Goal: Task Accomplishment & Management: Manage account settings

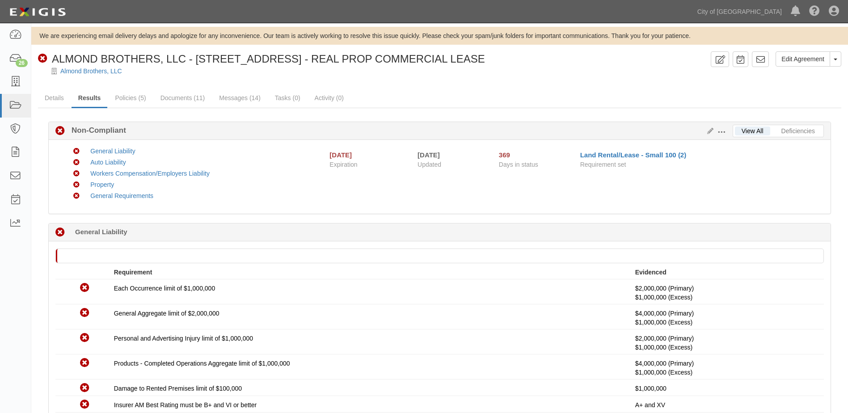
scroll to position [56, 0]
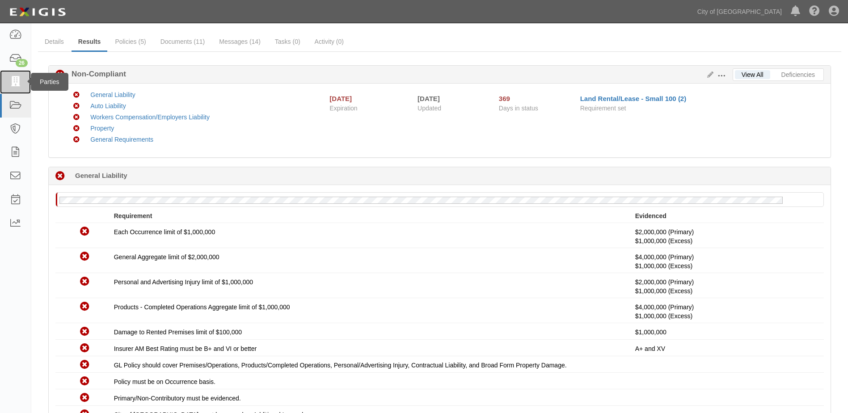
click at [14, 80] on icon at bounding box center [15, 82] width 13 height 10
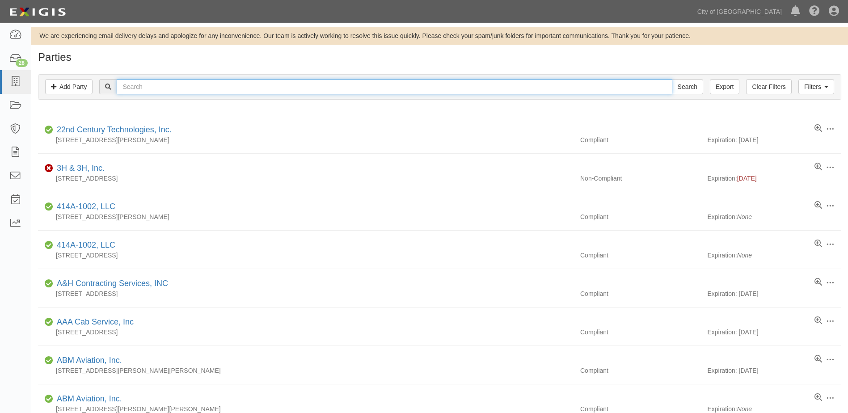
click at [156, 91] on input "text" at bounding box center [394, 86] width 555 height 15
type input "easirent"
click at [672, 79] on input "Search" at bounding box center [687, 86] width 31 height 15
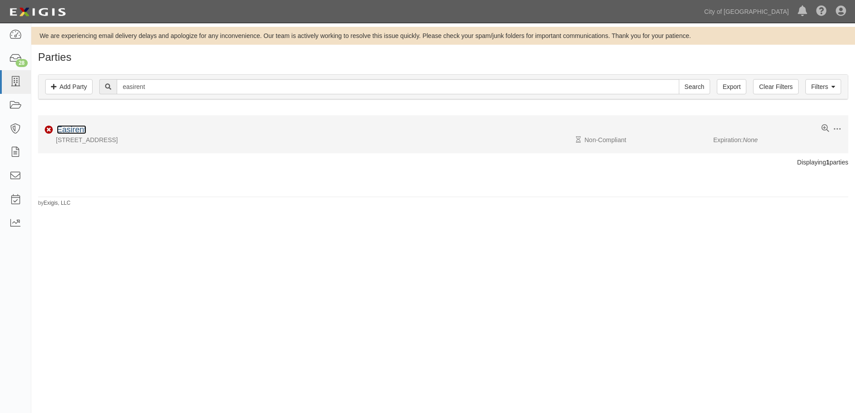
click at [63, 129] on link "Easirent" at bounding box center [71, 129] width 29 height 9
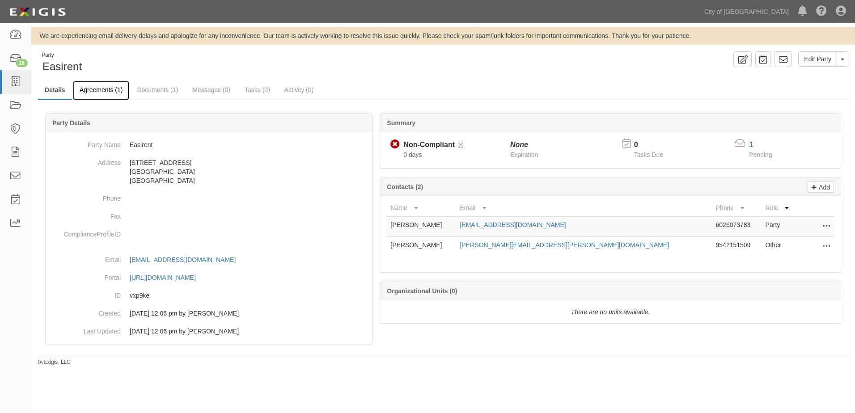
click at [113, 93] on link "Agreements (1)" at bounding box center [101, 90] width 56 height 19
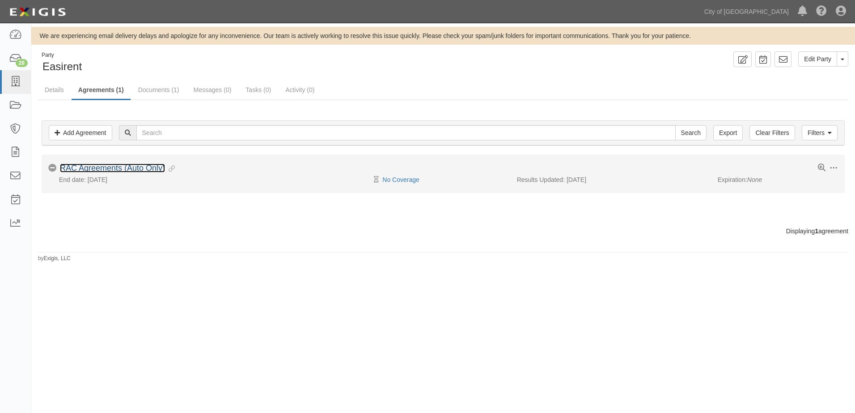
click at [114, 166] on link "RAC Agreements (Auto Only)" at bounding box center [112, 168] width 105 height 9
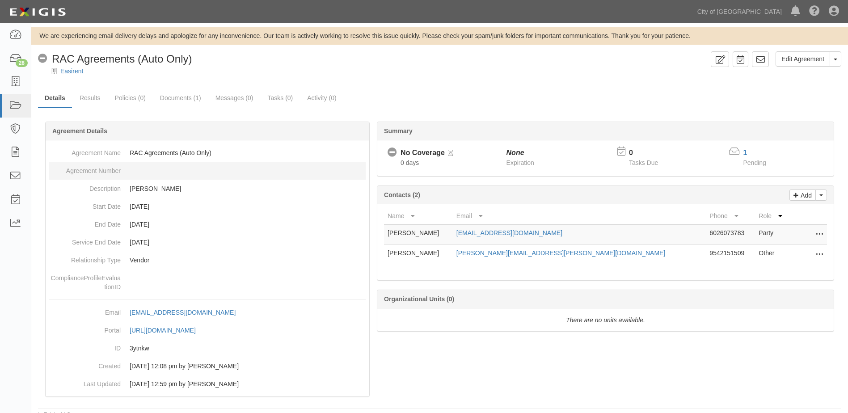
click at [143, 169] on dd at bounding box center [207, 171] width 316 height 18
click at [810, 60] on link "Edit Agreement" at bounding box center [802, 58] width 55 height 15
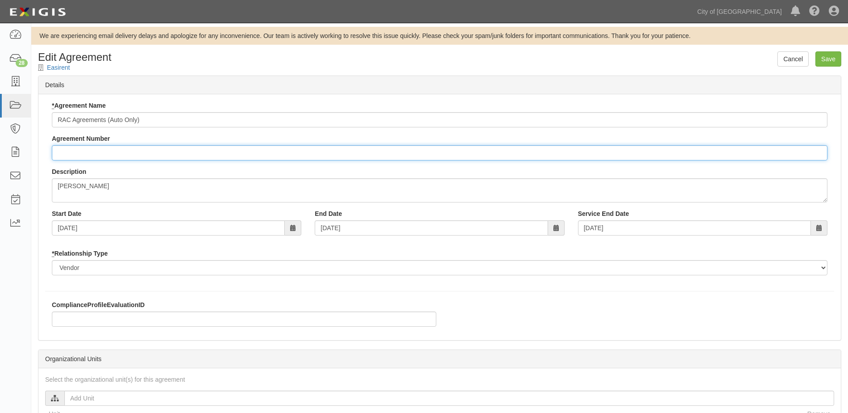
click at [90, 154] on input "Agreement Number" at bounding box center [439, 152] width 775 height 15
click at [299, 157] on input "Agreement Number" at bounding box center [439, 152] width 775 height 15
type input "6609409"
click at [829, 62] on input "Save" at bounding box center [828, 58] width 26 height 15
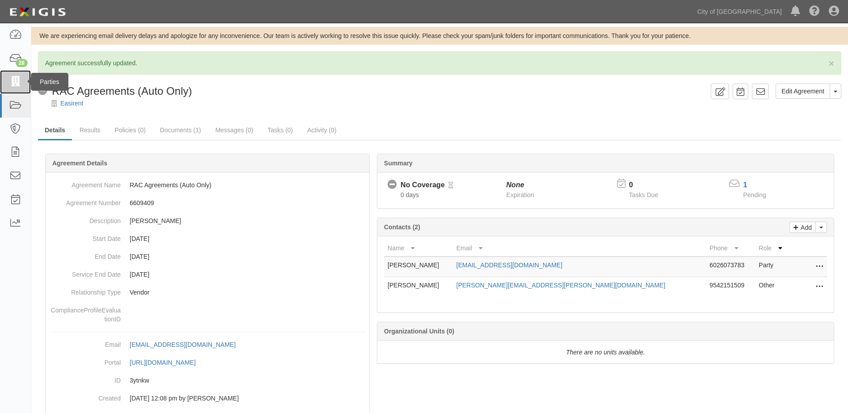
click at [17, 84] on icon at bounding box center [15, 82] width 13 height 10
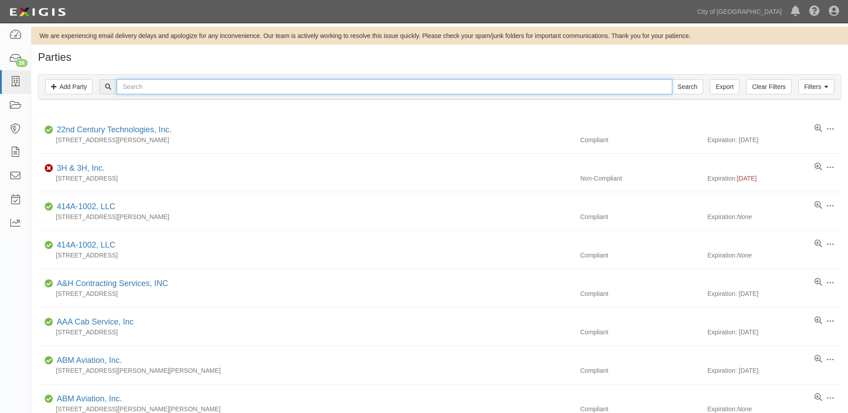
click at [187, 85] on input "text" at bounding box center [394, 86] width 555 height 15
type input "KALITTA"
click at [672, 79] on input "Search" at bounding box center [687, 86] width 31 height 15
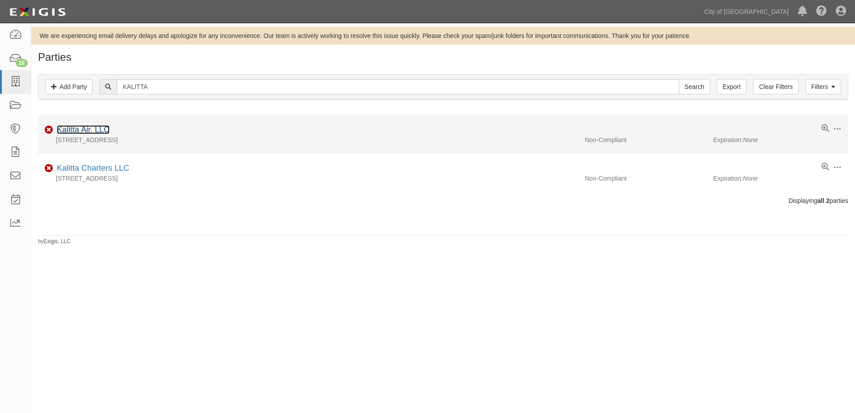
click at [96, 129] on link "Kalitta Air, LLC" at bounding box center [83, 129] width 53 height 9
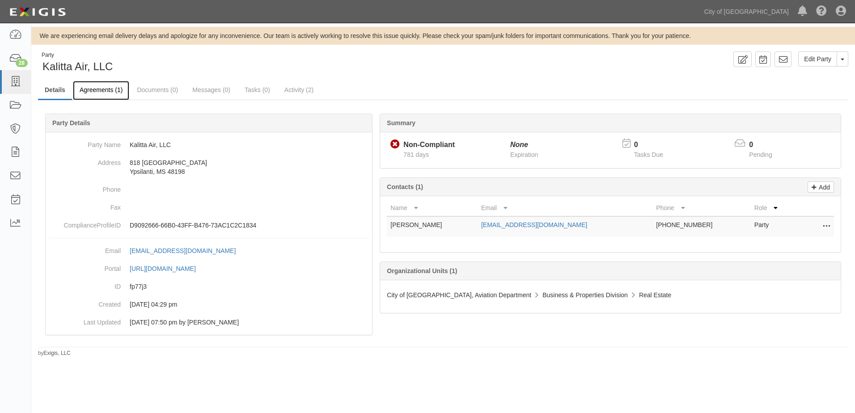
click at [97, 88] on link "Agreements (1)" at bounding box center [101, 90] width 56 height 19
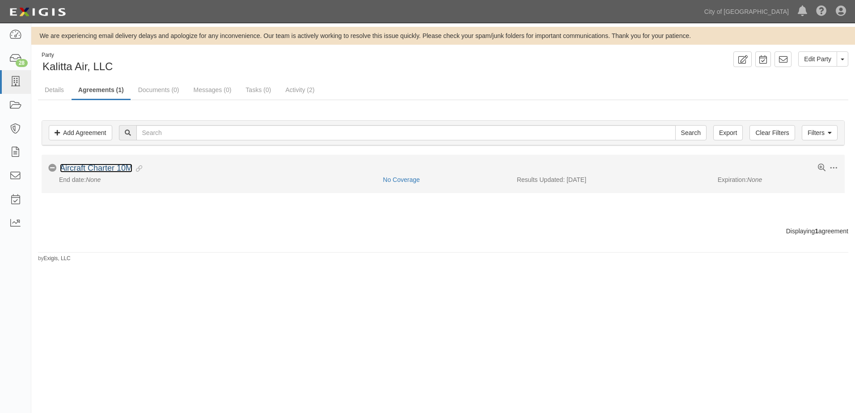
click at [104, 171] on link "Aircraft Charter 10M" at bounding box center [96, 168] width 72 height 9
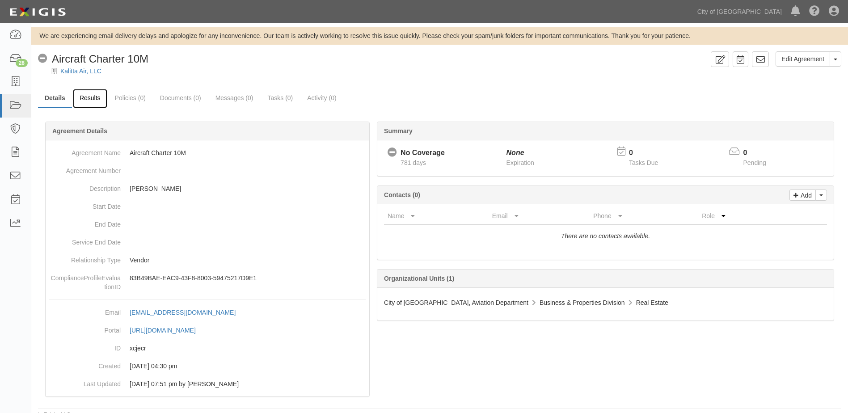
click at [98, 101] on link "Results" at bounding box center [90, 98] width 34 height 19
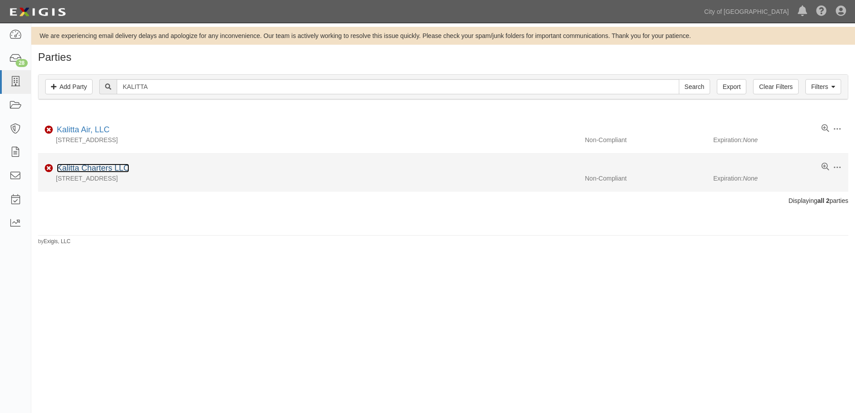
click at [98, 166] on link "Kalitta Charters LLC" at bounding box center [93, 168] width 72 height 9
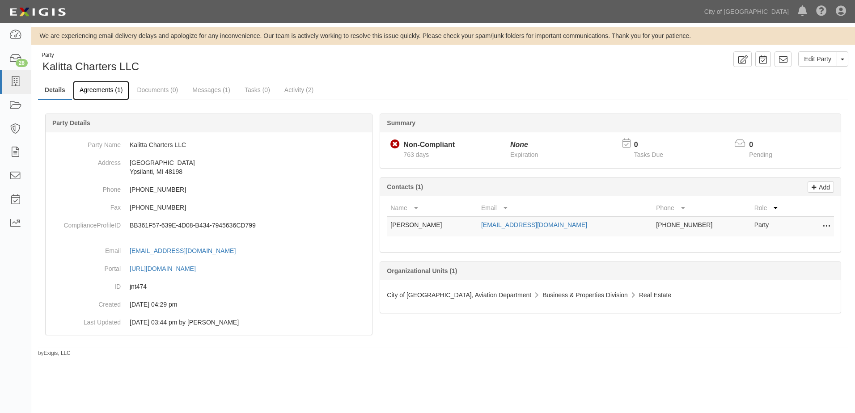
click at [100, 94] on link "Agreements (1)" at bounding box center [101, 90] width 56 height 19
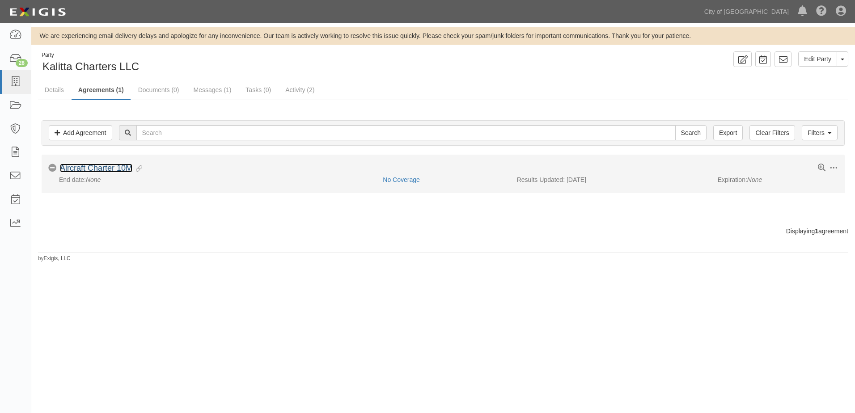
click at [99, 167] on link "Aircraft Charter 10M" at bounding box center [96, 168] width 72 height 9
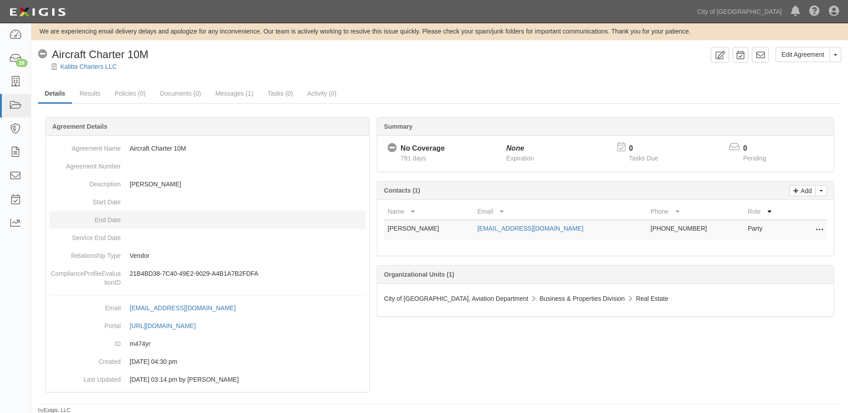
scroll to position [6, 0]
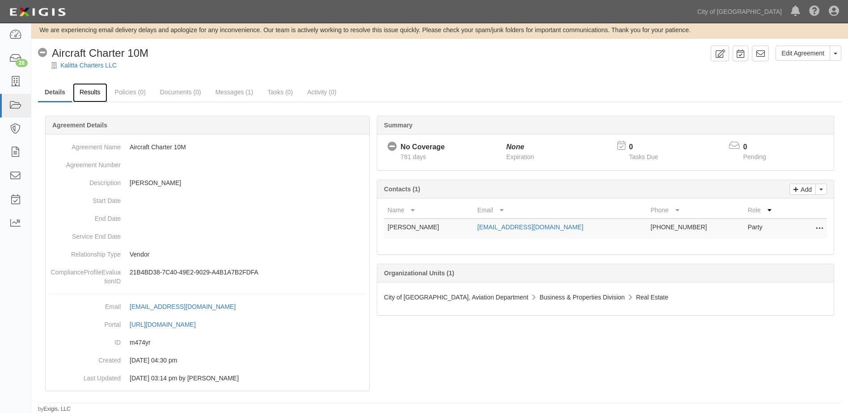
click at [93, 93] on link "Results" at bounding box center [90, 92] width 34 height 19
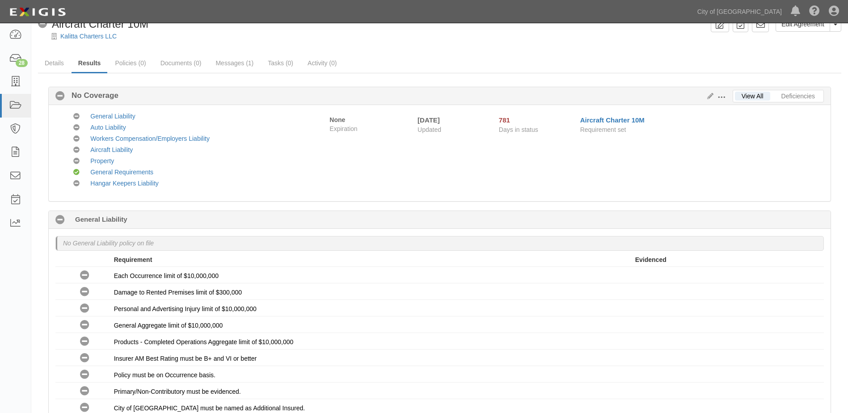
scroll to position [45, 0]
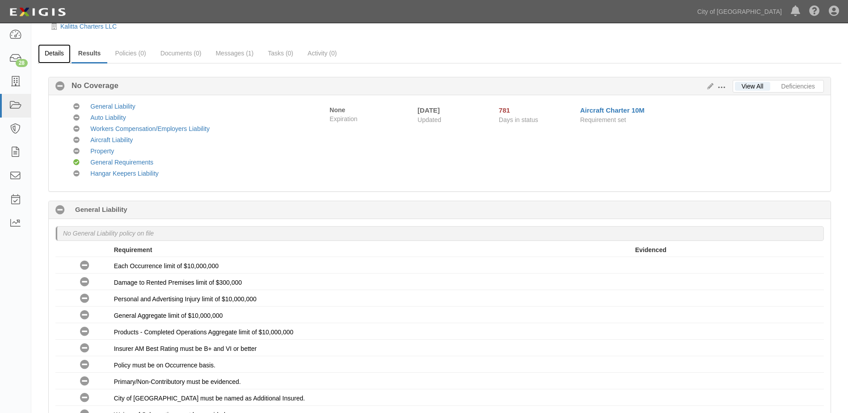
click at [58, 56] on link "Details" at bounding box center [54, 53] width 33 height 19
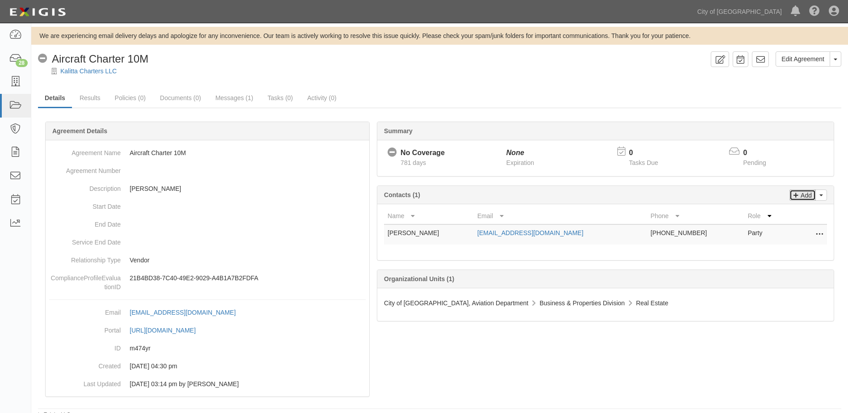
click at [800, 198] on p "Add" at bounding box center [804, 195] width 13 height 10
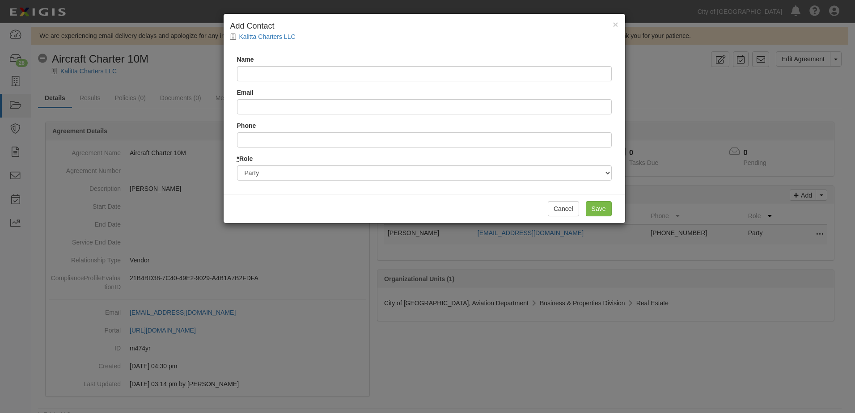
type input "a"
click at [349, 75] on input "Anne" at bounding box center [424, 73] width 375 height 15
type input "Anne Garbus"
type input "agarbus@kalittaair.com"
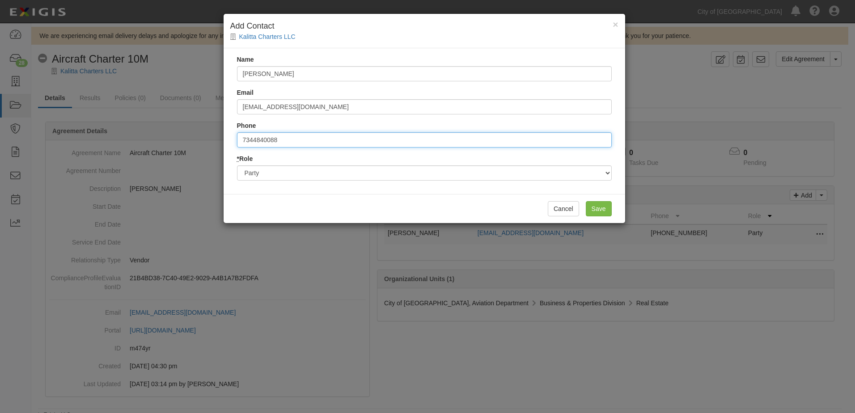
type input "7344840088"
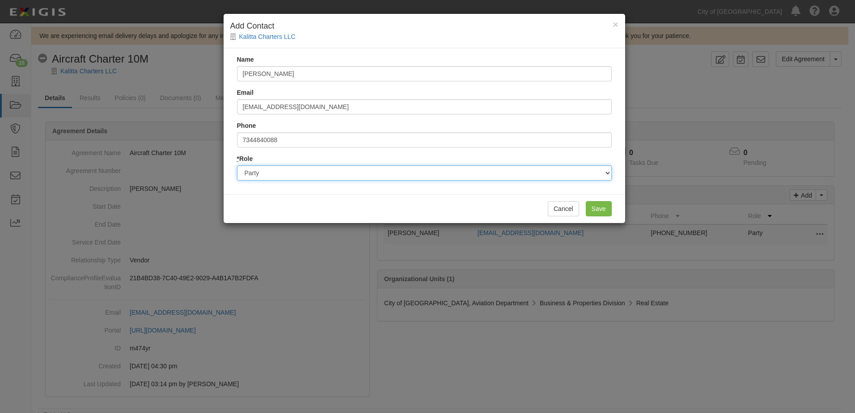
click at [579, 173] on select "Party Broker Other" at bounding box center [424, 172] width 375 height 15
select select "Other"
click at [237, 165] on select "Party Broker Other" at bounding box center [424, 172] width 375 height 15
click at [602, 209] on input "Save" at bounding box center [598, 208] width 26 height 15
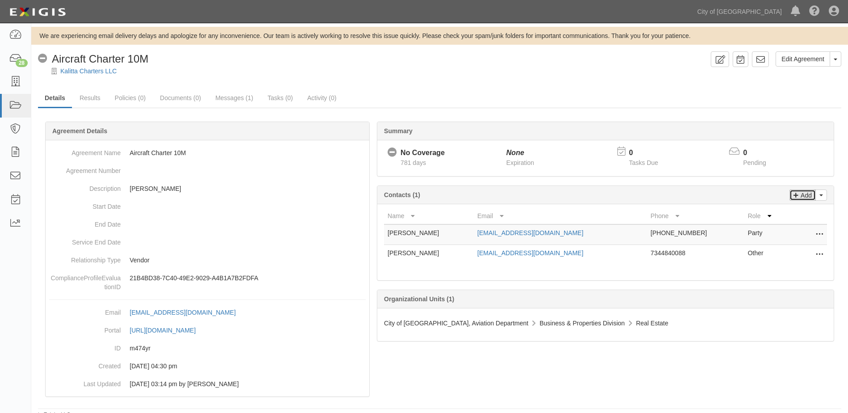
click at [806, 200] on p "Add" at bounding box center [804, 195] width 13 height 10
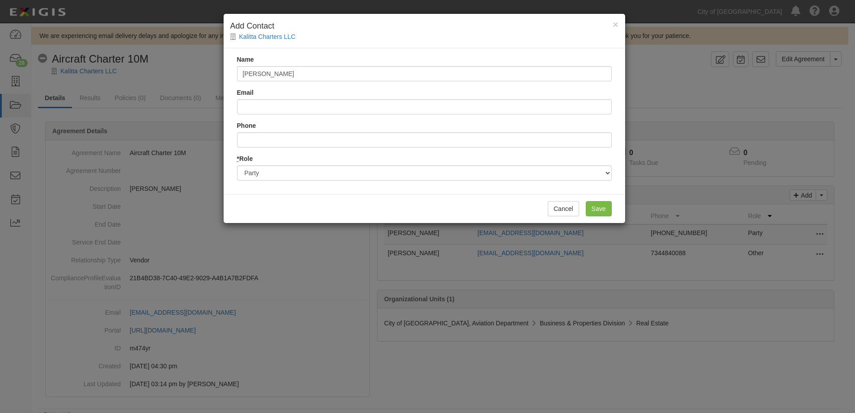
type input "Nora Wollweber"
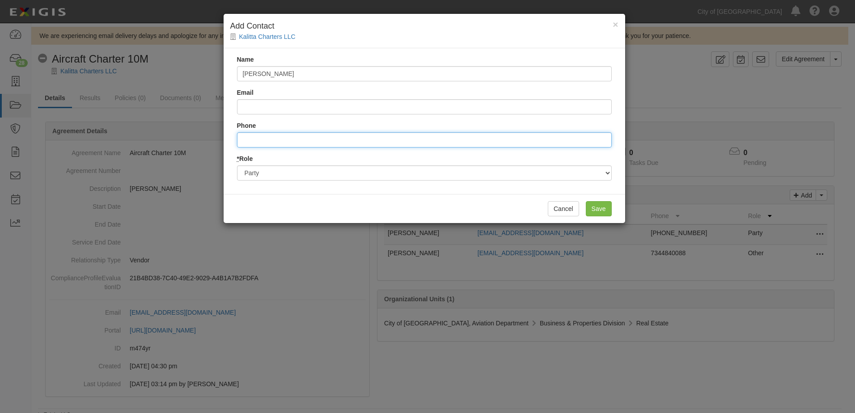
click at [311, 140] on input "Phone" at bounding box center [424, 139] width 375 height 15
drag, startPoint x: 277, startPoint y: 140, endPoint x: 307, endPoint y: 138, distance: 30.9
click at [307, 138] on input "73448400887143" at bounding box center [424, 139] width 375 height 15
type input "7344840088"
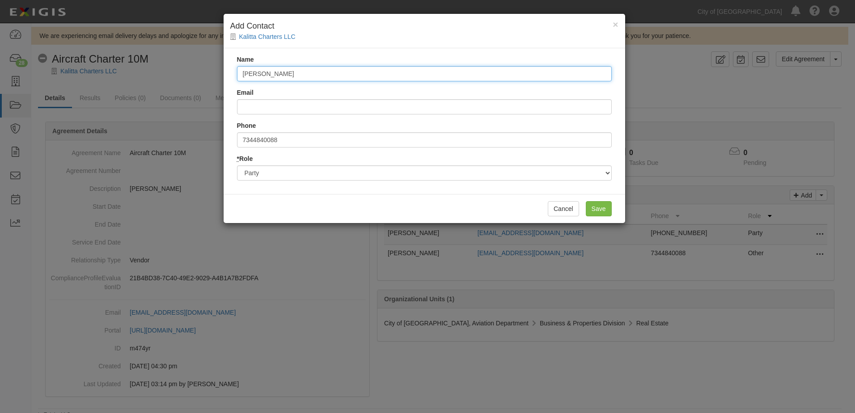
click at [304, 74] on input "Nora Wollweber" at bounding box center [424, 73] width 375 height 15
type input "Nora Wollweber ext 7143"
click at [605, 200] on div "Cancel Save" at bounding box center [423, 208] width 401 height 29
click at [605, 205] on input "Save" at bounding box center [598, 208] width 26 height 15
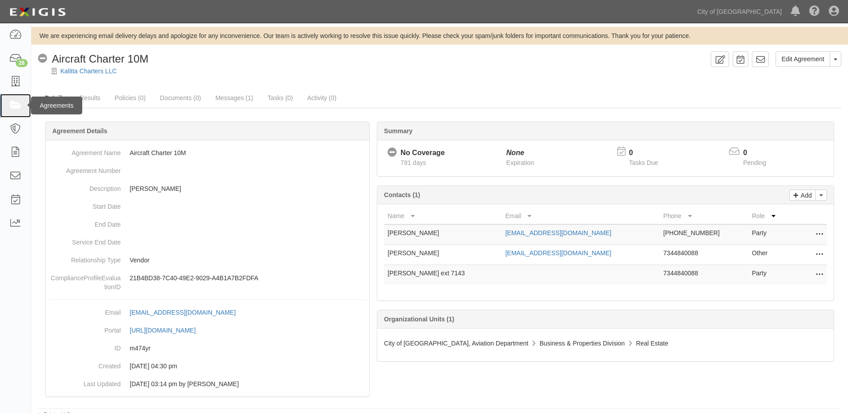
click at [15, 99] on link at bounding box center [15, 106] width 31 height 24
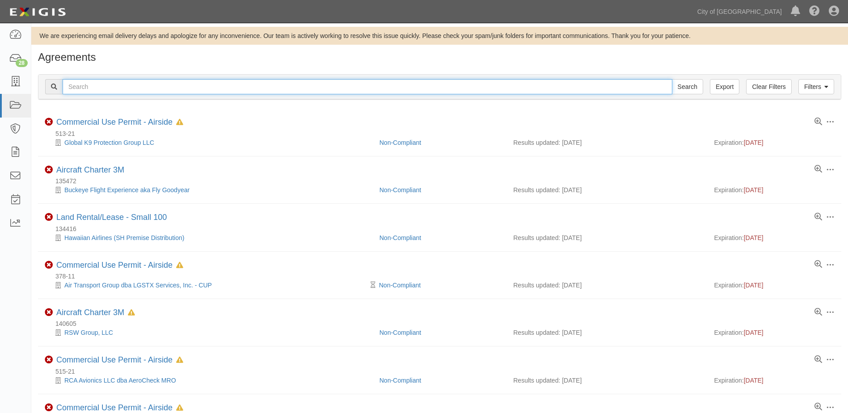
click at [129, 87] on input "text" at bounding box center [368, 86] width 610 height 15
type input "135958"
click at [672, 79] on input "Search" at bounding box center [687, 86] width 31 height 15
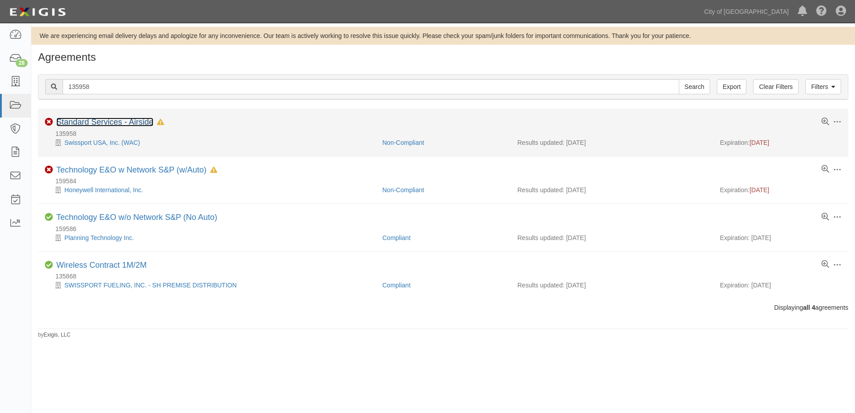
click at [80, 120] on link "Standard Services - Airside" at bounding box center [104, 122] width 97 height 9
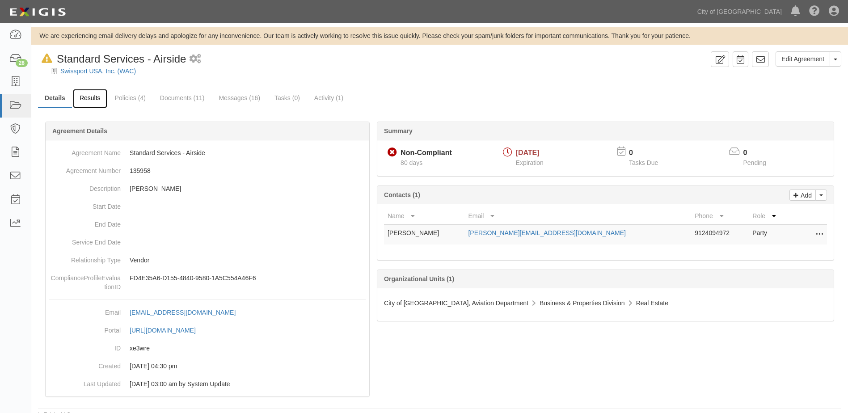
click at [87, 103] on link "Results" at bounding box center [90, 98] width 34 height 19
